Goal: Transaction & Acquisition: Download file/media

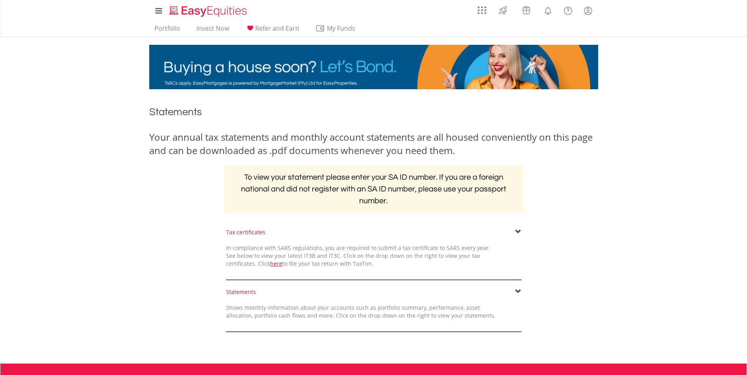
click at [521, 231] on span at bounding box center [518, 232] width 6 height 6
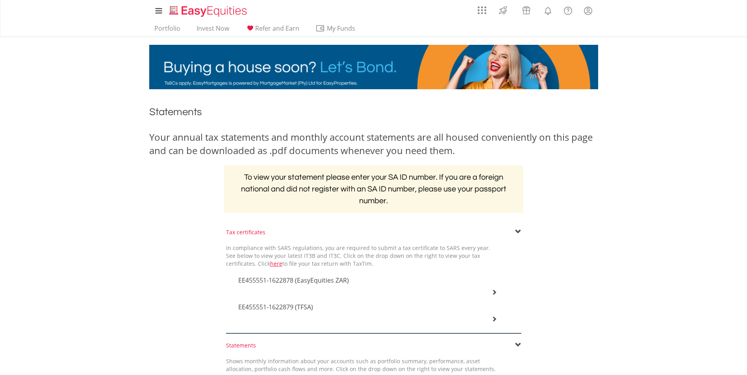
click at [294, 285] on span "EE455551-1622879 (TFSA)" at bounding box center [293, 280] width 111 height 9
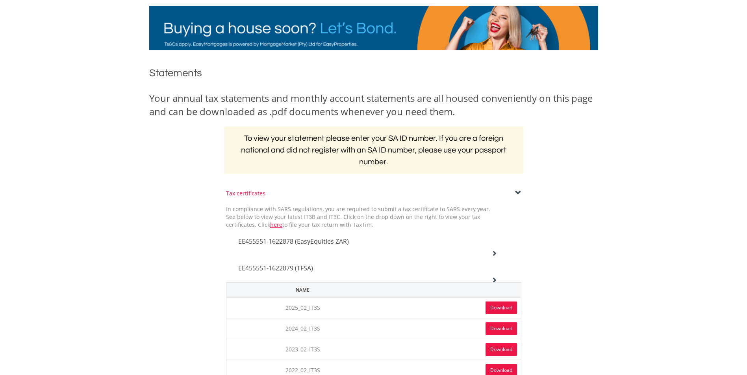
scroll to position [39, 0]
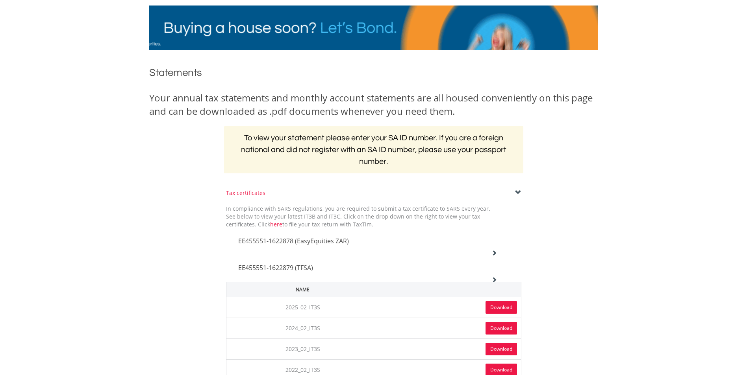
click at [501, 306] on link "Download" at bounding box center [500, 307] width 31 height 13
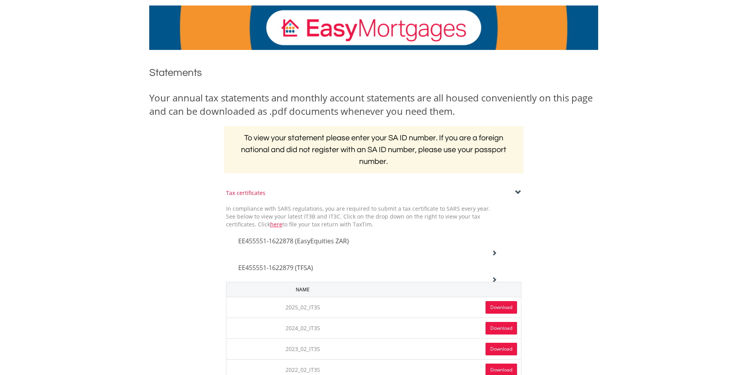
click at [491, 96] on div "Your annual tax statements and monthly account statements are all housed conven…" at bounding box center [373, 104] width 449 height 27
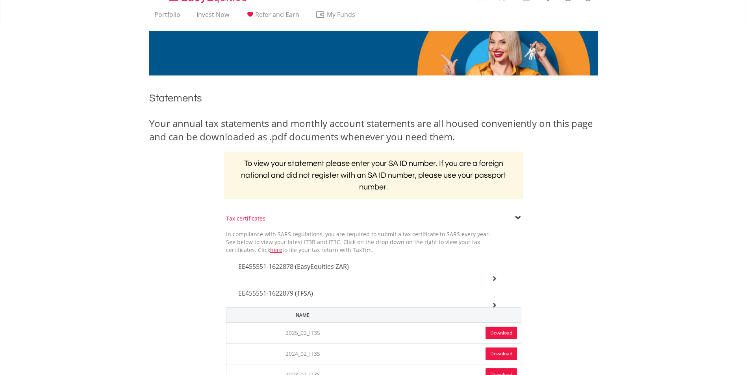
scroll to position [0, 0]
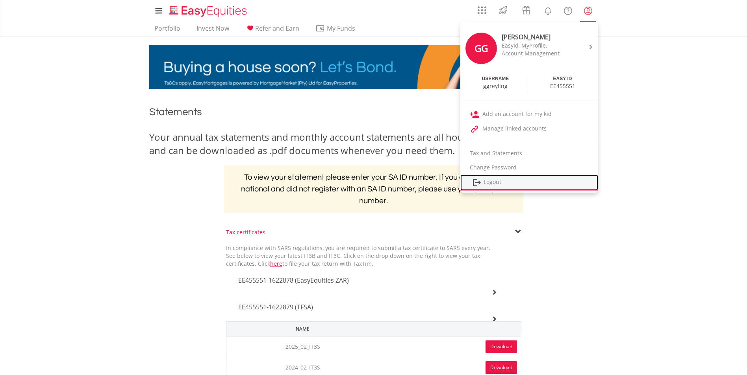
click at [503, 180] on link "Logout" at bounding box center [529, 183] width 138 height 16
